Goal: Find specific page/section: Find specific page/section

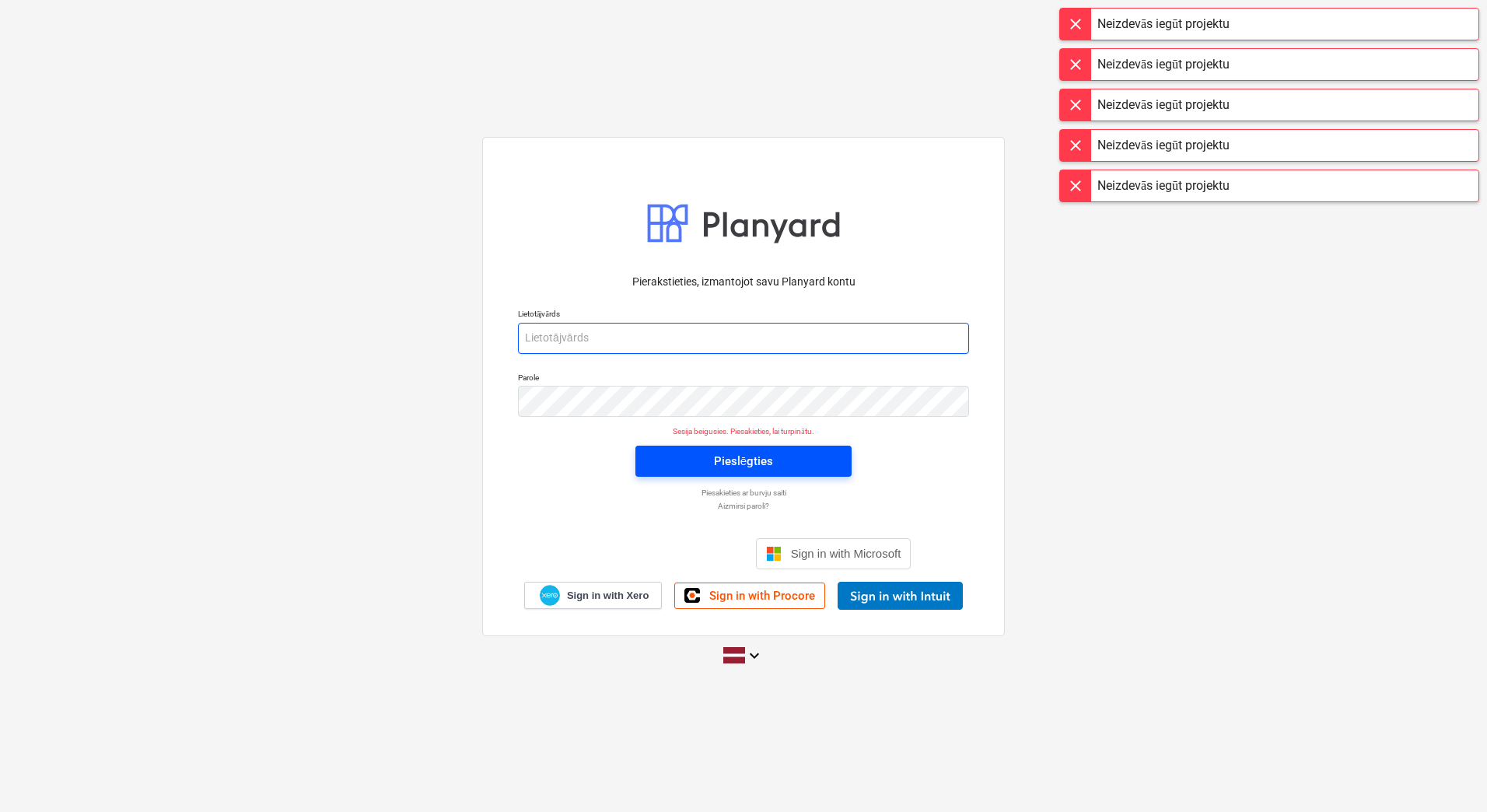
type input "[PERSON_NAME][EMAIL_ADDRESS][DOMAIN_NAME]"
click at [824, 461] on span "Pieslēgties" at bounding box center [744, 461] width 179 height 20
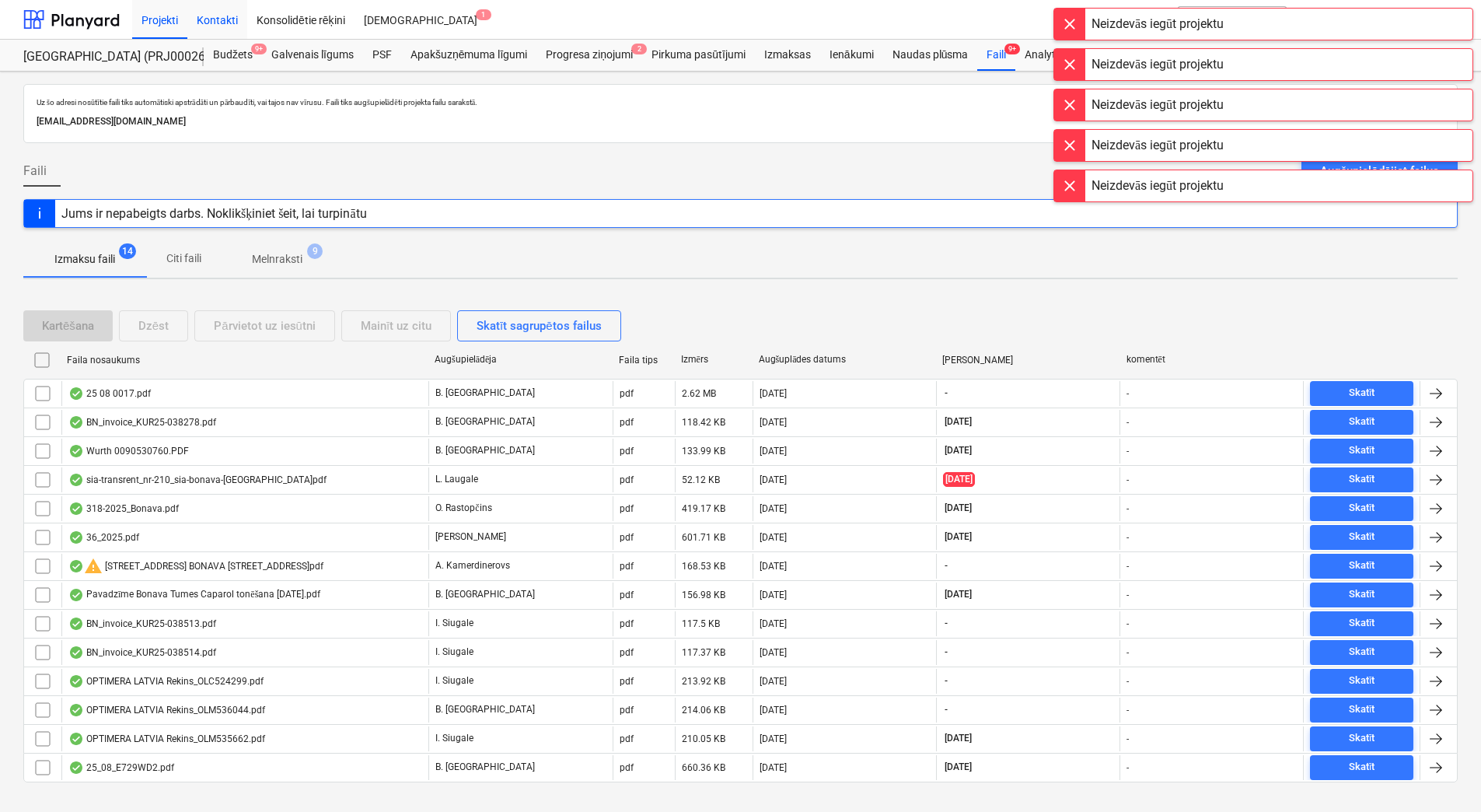
click at [208, 20] on div "Kontakti" at bounding box center [218, 19] width 60 height 40
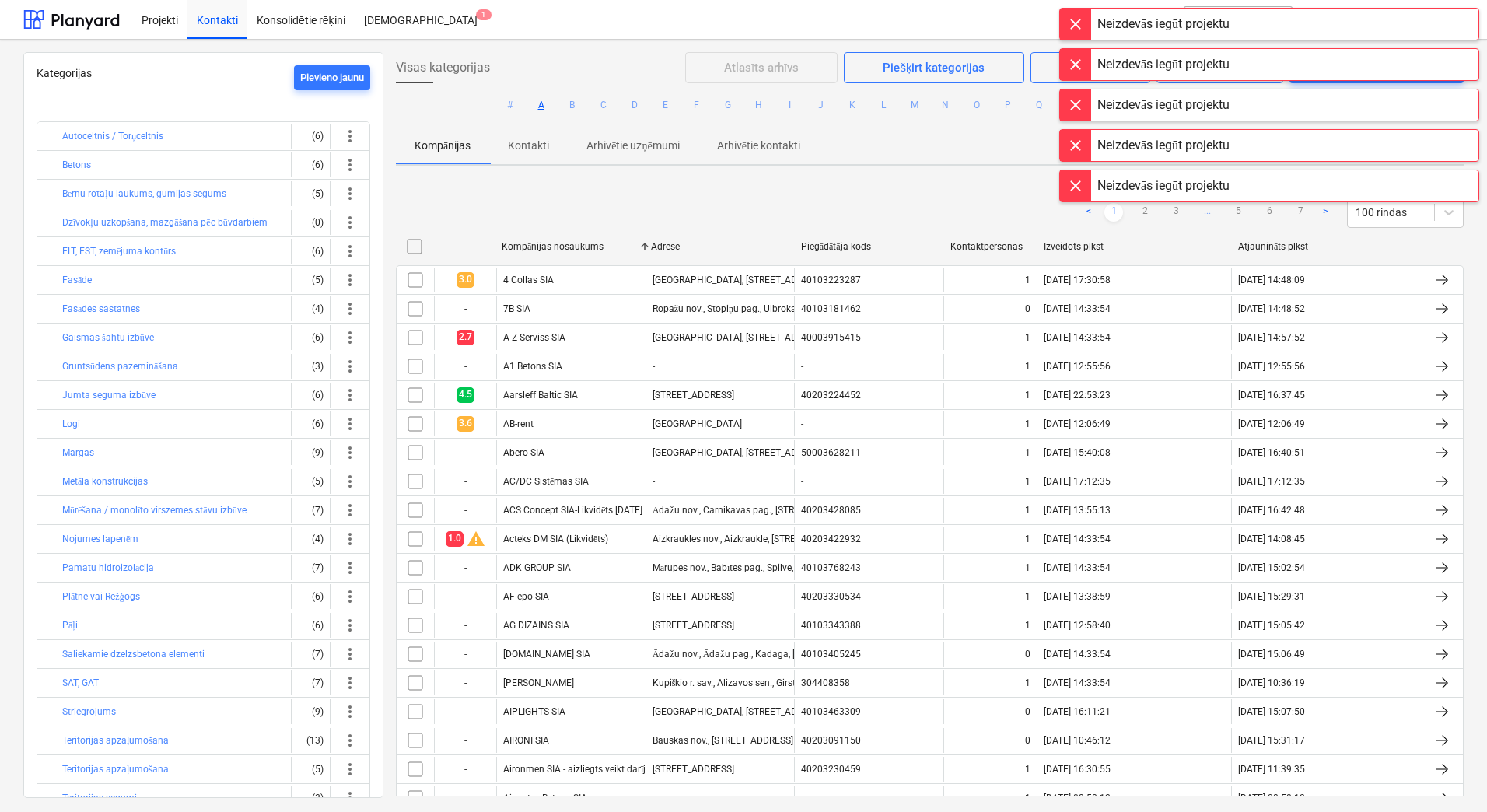
click at [540, 105] on button "A" at bounding box center [541, 104] width 19 height 19
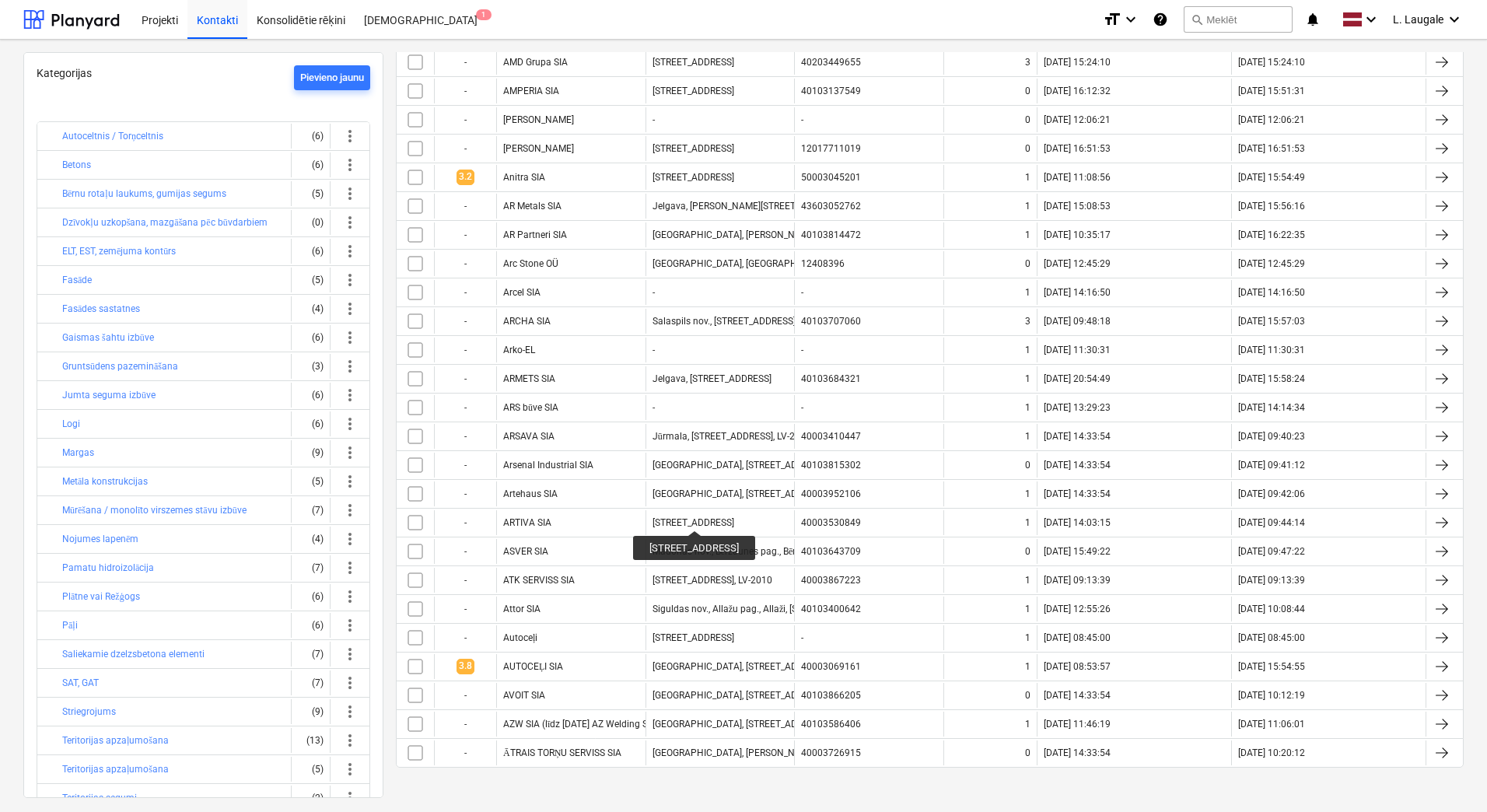
scroll to position [1414, 0]
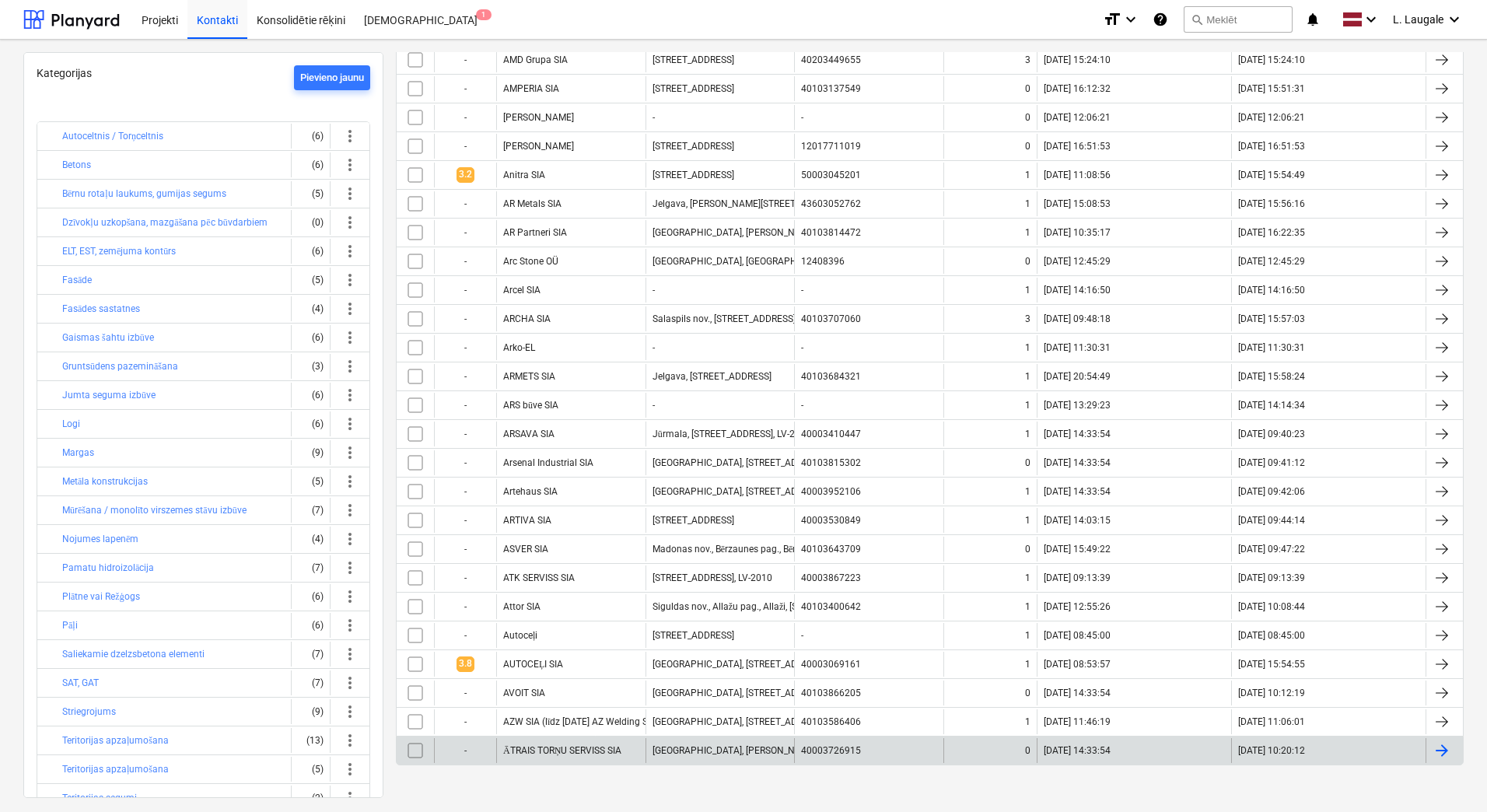
click at [626, 749] on div "ĀTRAIS TORŅU SERVISS SIA" at bounding box center [571, 749] width 150 height 24
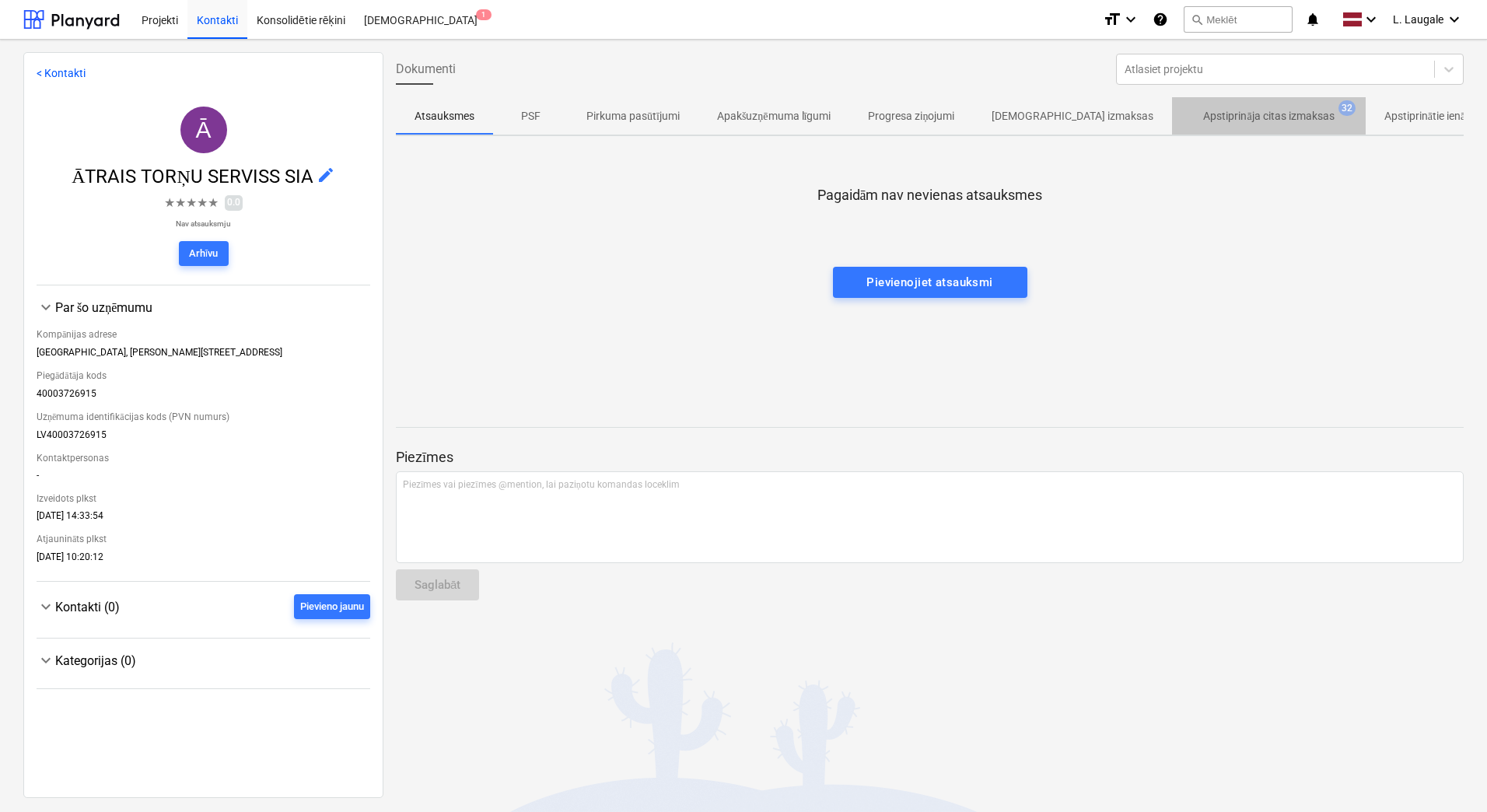
click at [1204, 114] on p "Apstiprināja citas izmaksas" at bounding box center [1269, 116] width 131 height 16
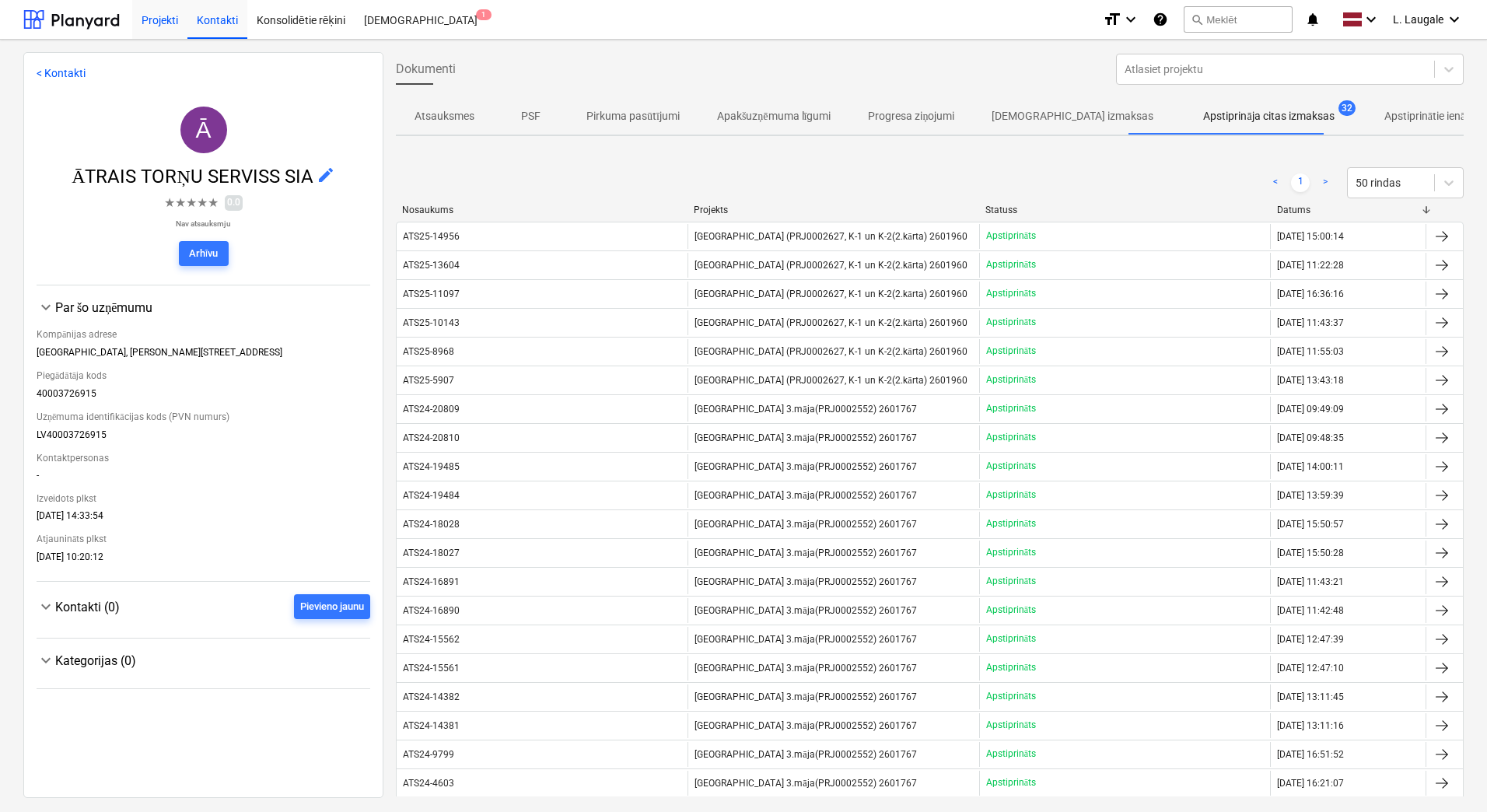
click at [159, 24] on div "Projekti" at bounding box center [160, 19] width 55 height 40
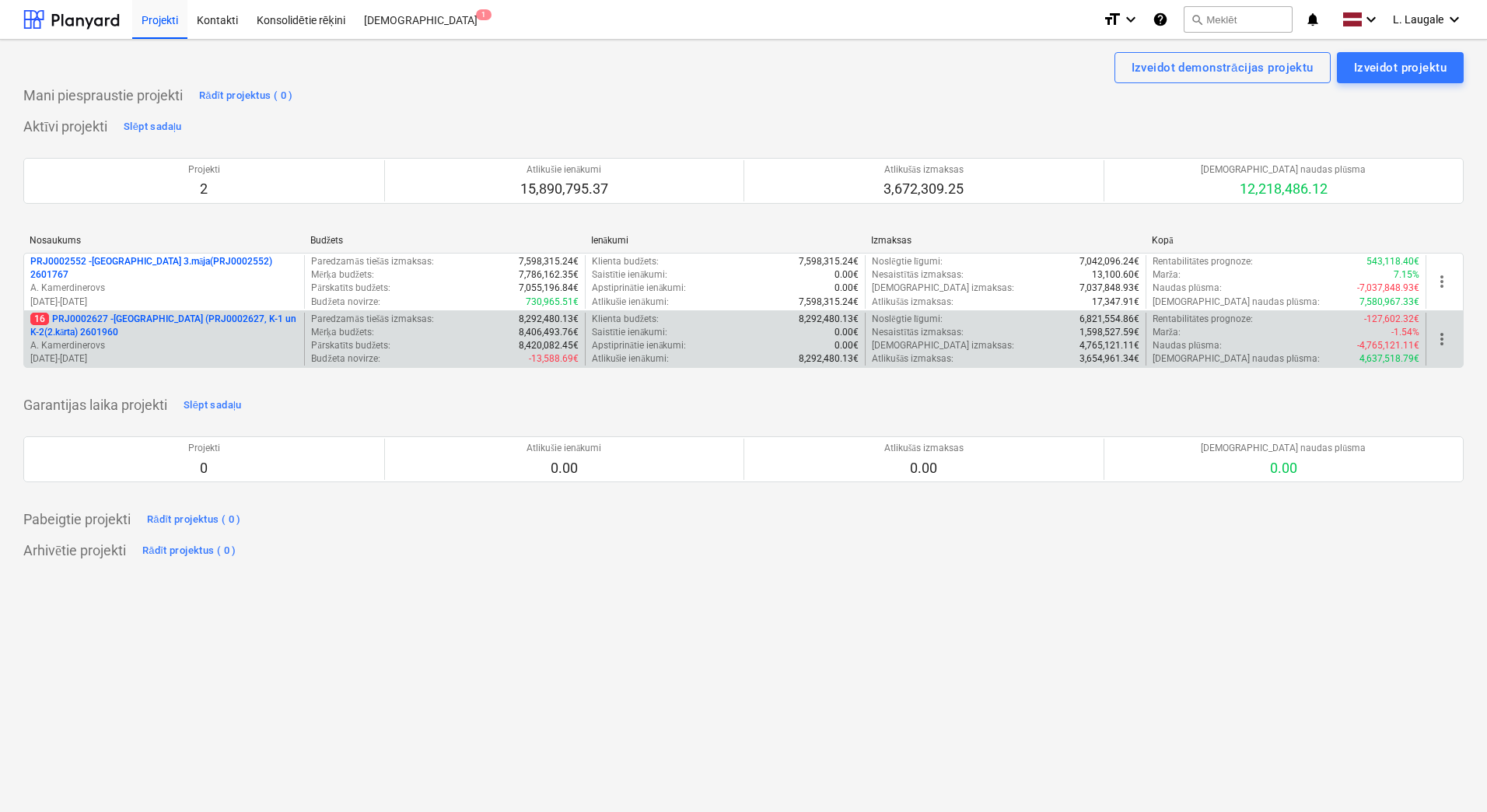
click at [161, 367] on div "16 PRJ0002627 - [GEOGRAPHIC_DATA] (PRJ0002627, K-1 un K-2(2.kārta) 2601960 A. K…" at bounding box center [744, 339] width 1441 height 58
click at [178, 342] on p "A. Kamerdinerovs" at bounding box center [163, 346] width 268 height 14
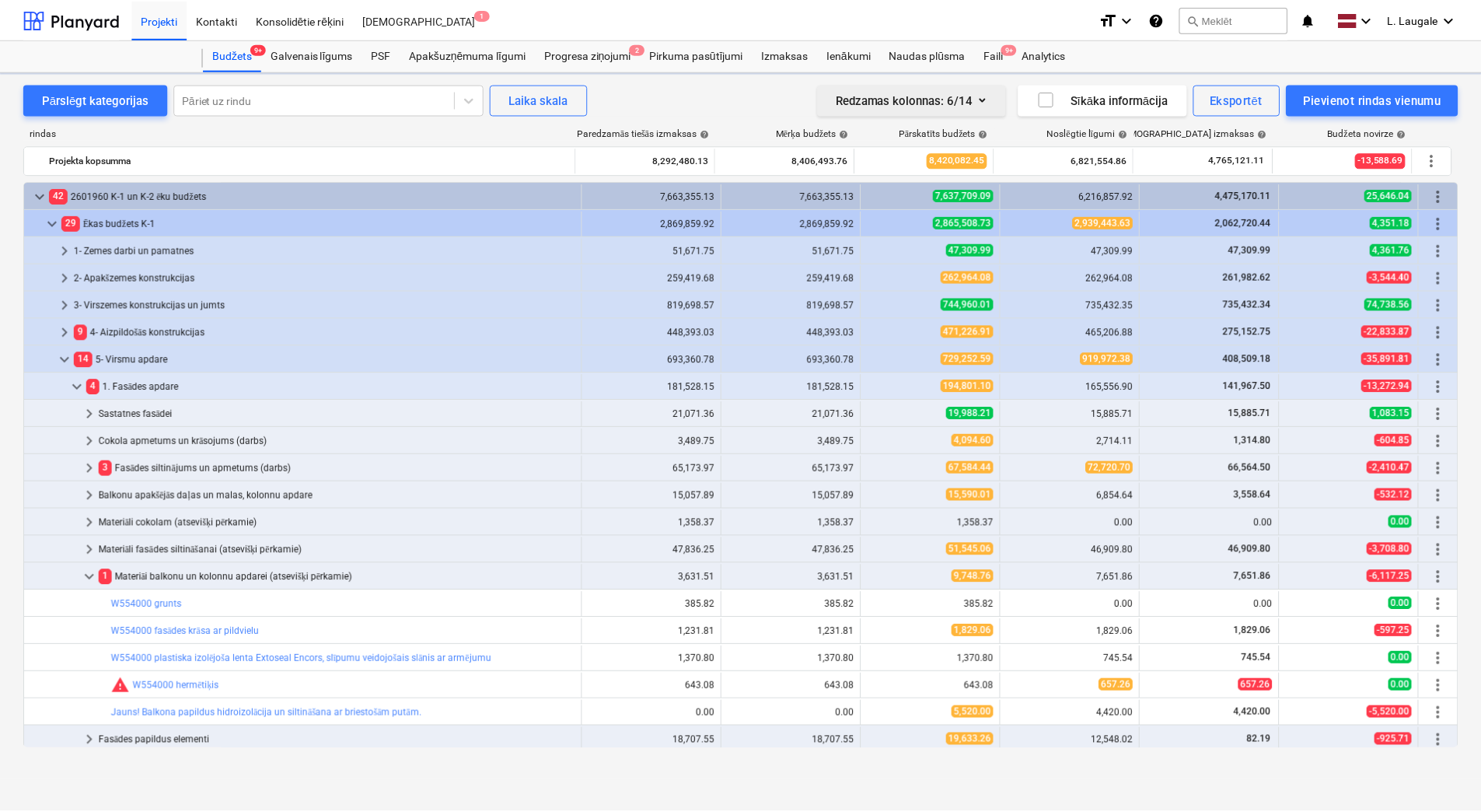
scroll to position [517, 0]
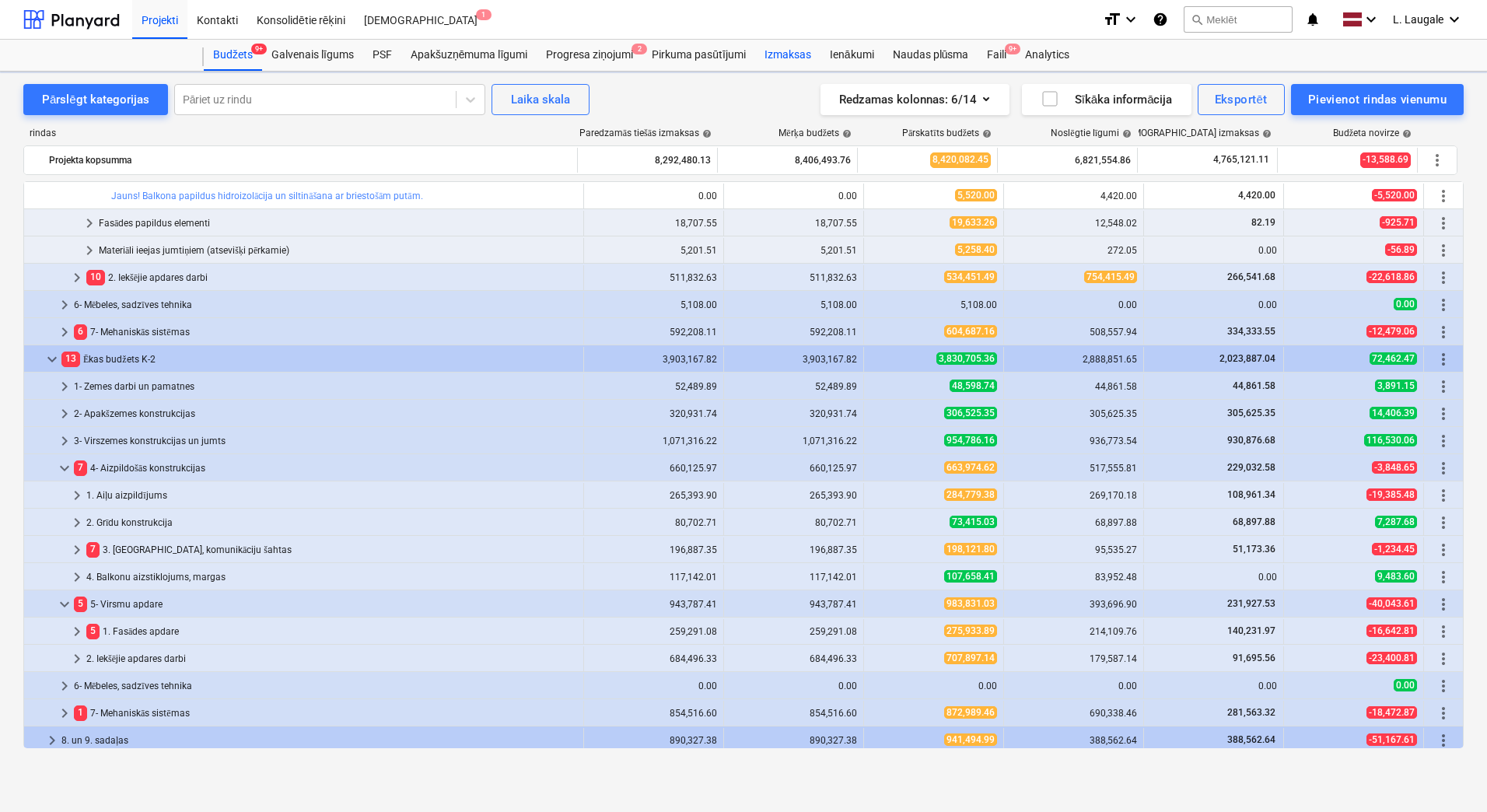
click at [1009, 56] on div "Faili 9+" at bounding box center [997, 55] width 38 height 31
